Goal: Task Accomplishment & Management: Complete application form

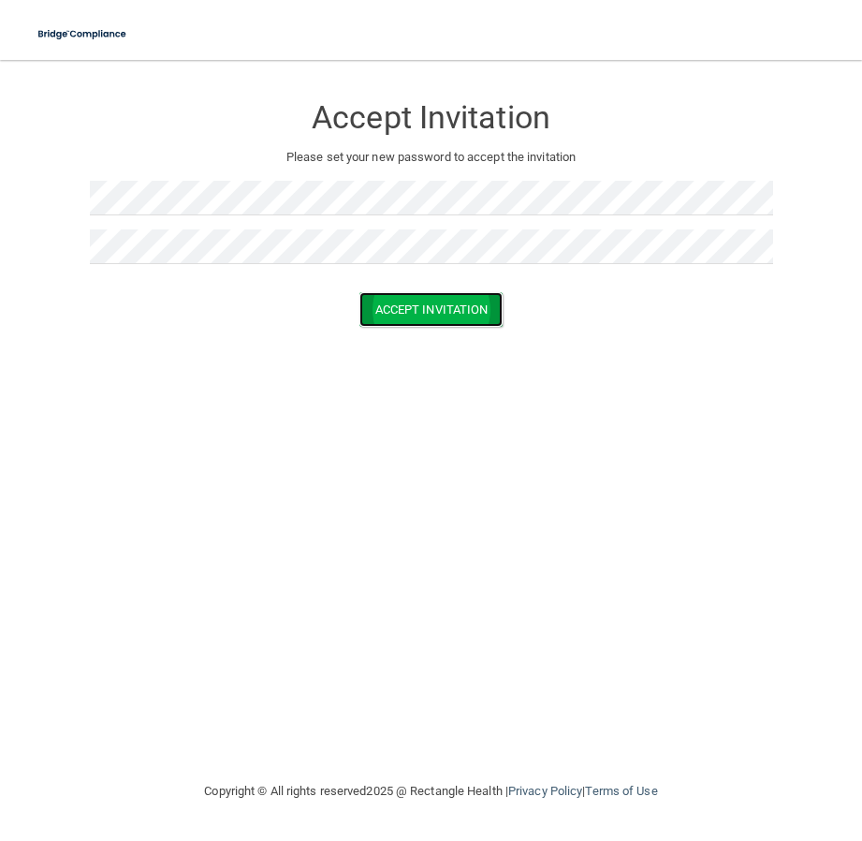
click at [455, 314] on button "Accept Invitation" at bounding box center [431, 309] width 144 height 35
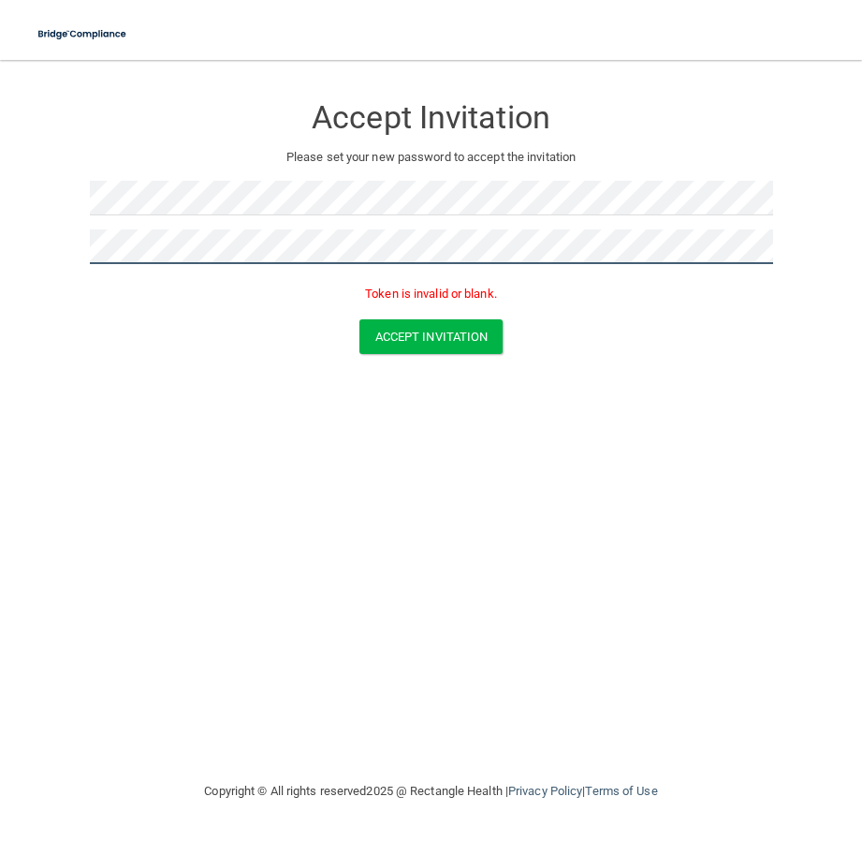
click at [17, 225] on main "Accept Invitation Please set your new password to accept the invitation Token i…" at bounding box center [431, 450] width 862 height 781
